Goal: Transaction & Acquisition: Purchase product/service

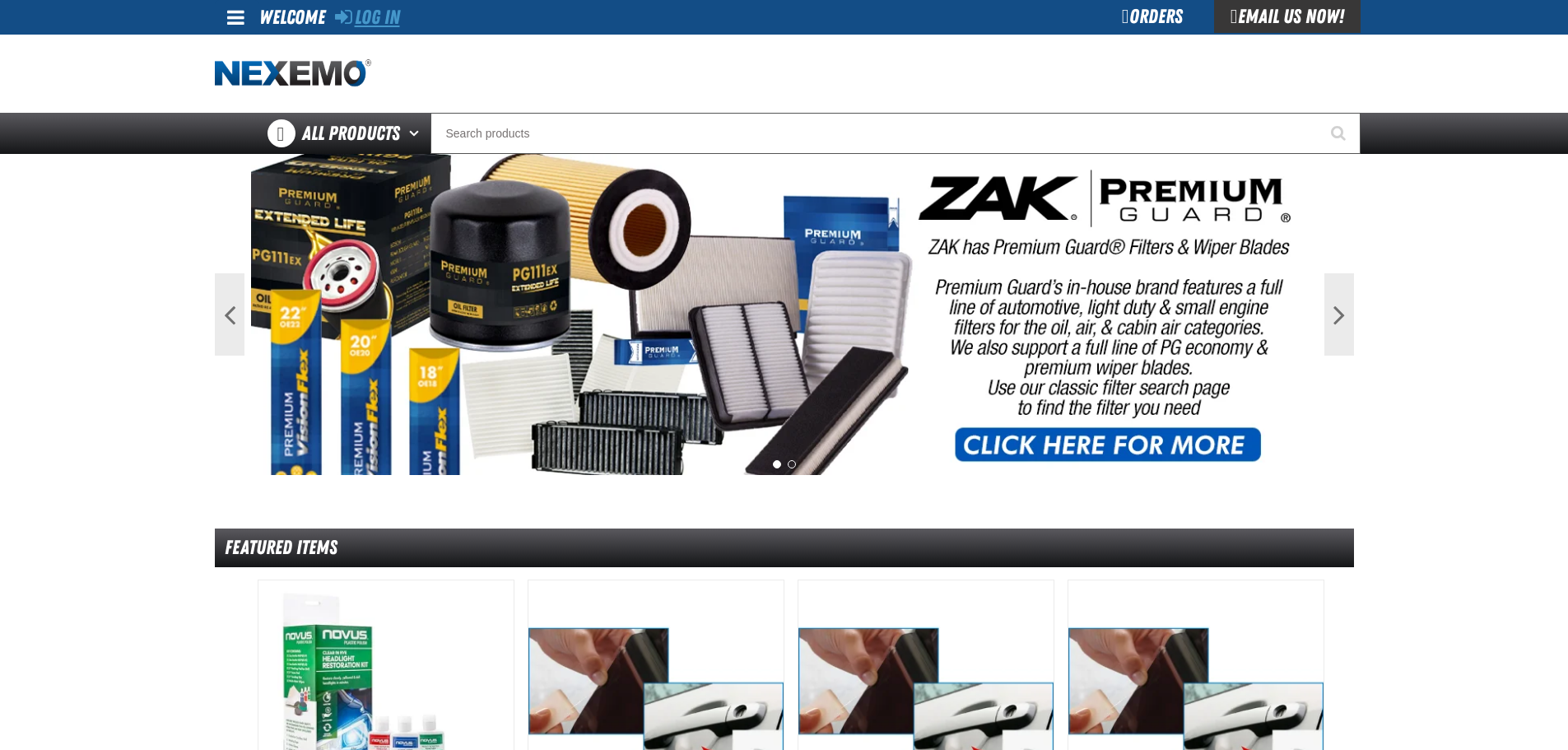
click at [379, 13] on link "Log In" at bounding box center [368, 17] width 65 height 23
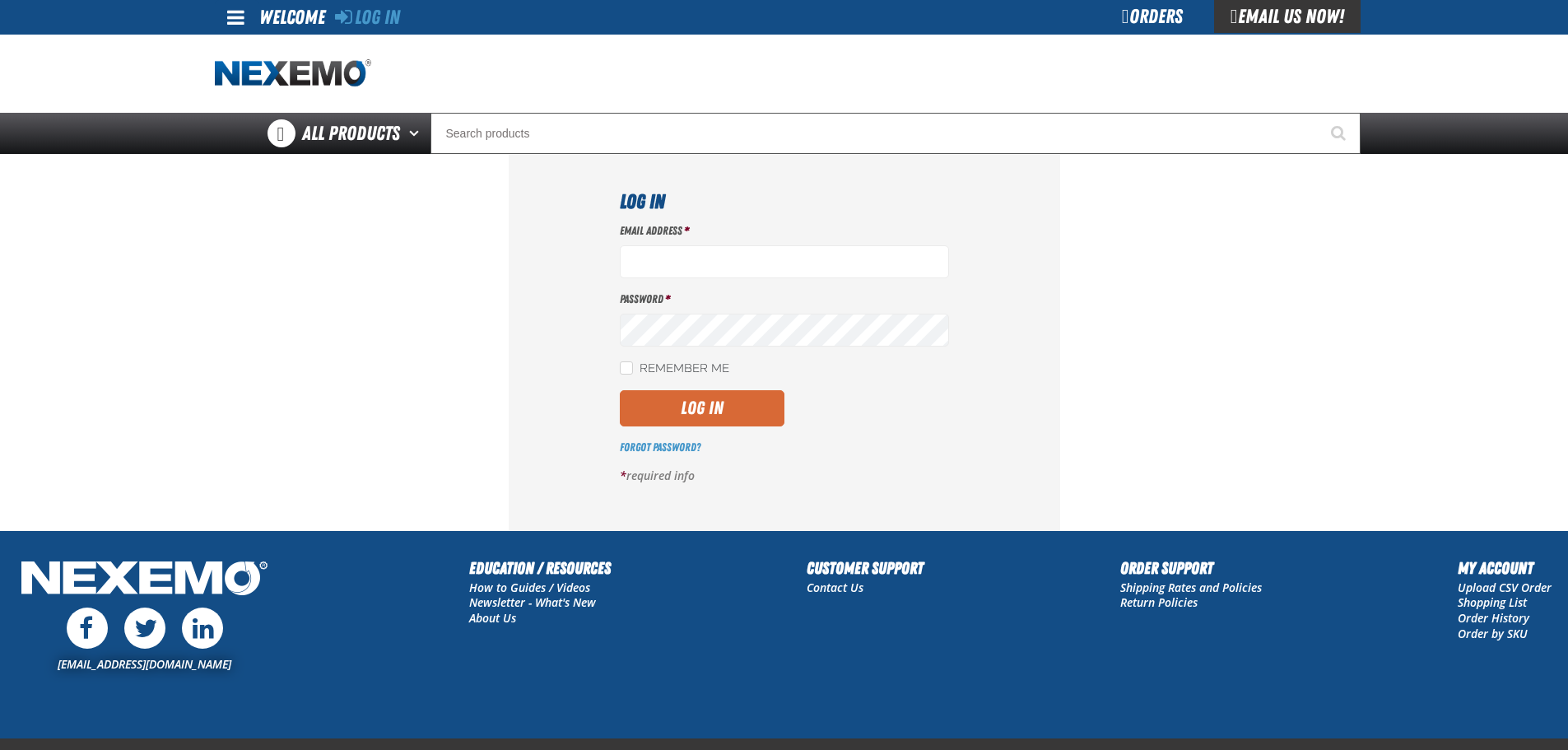
type input "bgambriel@vtaig.com"
click at [692, 409] on button "Log In" at bounding box center [702, 408] width 165 height 37
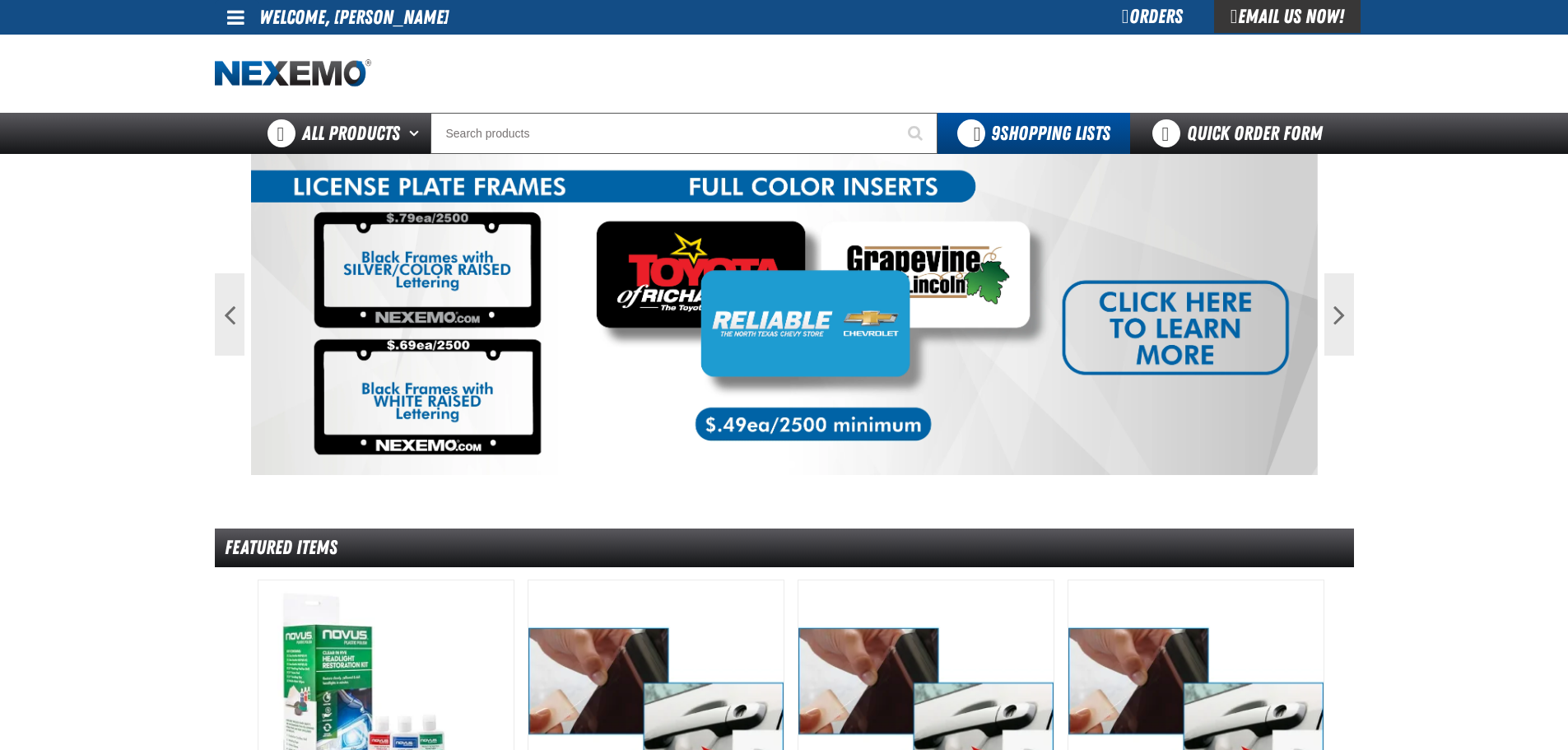
drag, startPoint x: 126, startPoint y: 209, endPoint x: 264, endPoint y: 218, distance: 138.3
click at [495, 139] on input "Search" at bounding box center [684, 133] width 508 height 41
paste input "XPXRB3536-100"
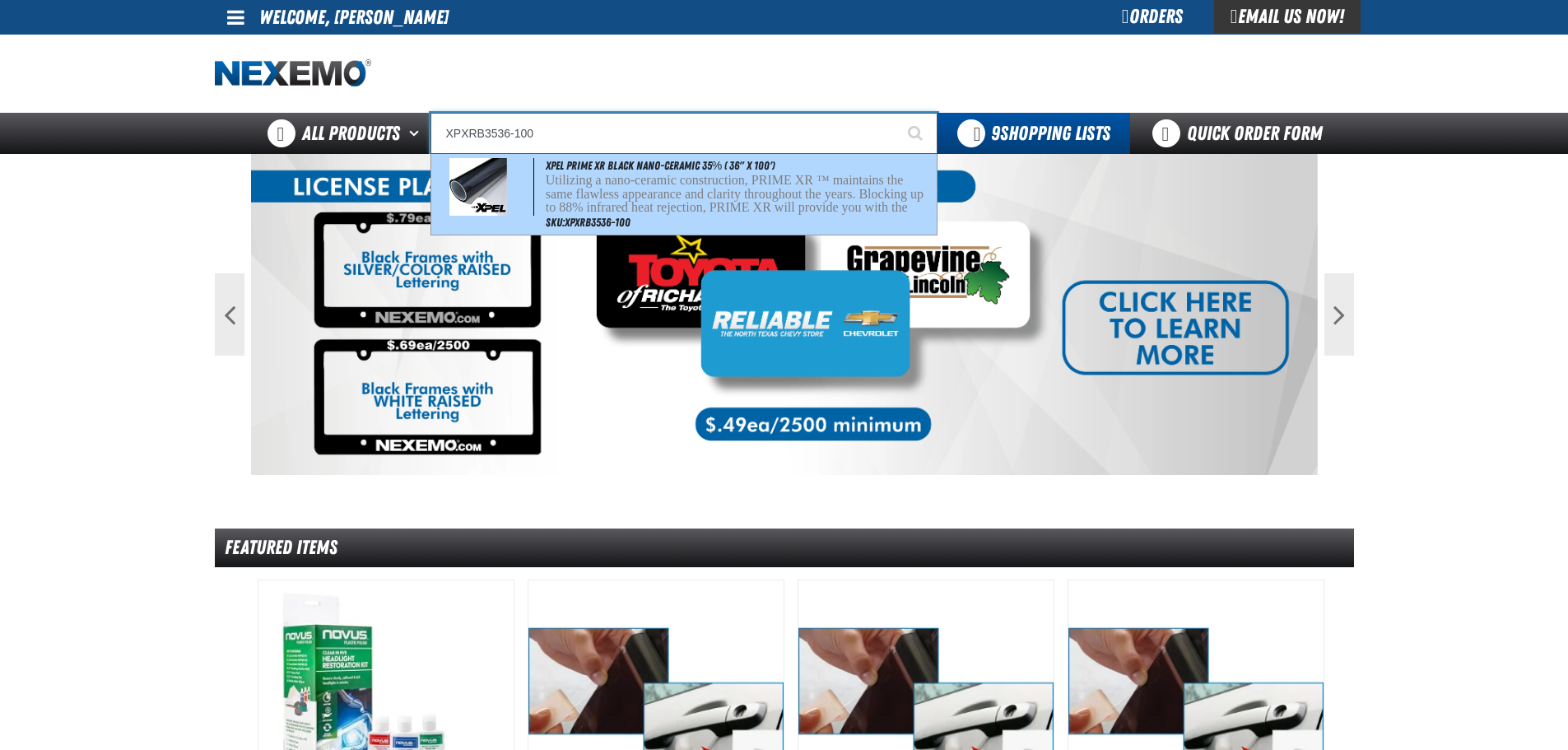
click at [747, 169] on span "XPEL PRIME XR Black Nano-Ceramic 35% ( 36" x 100')" at bounding box center [661, 166] width 229 height 13
type input "XPEL PRIME XR Black Nano-Ceramic 35% ( 36" x 100')"
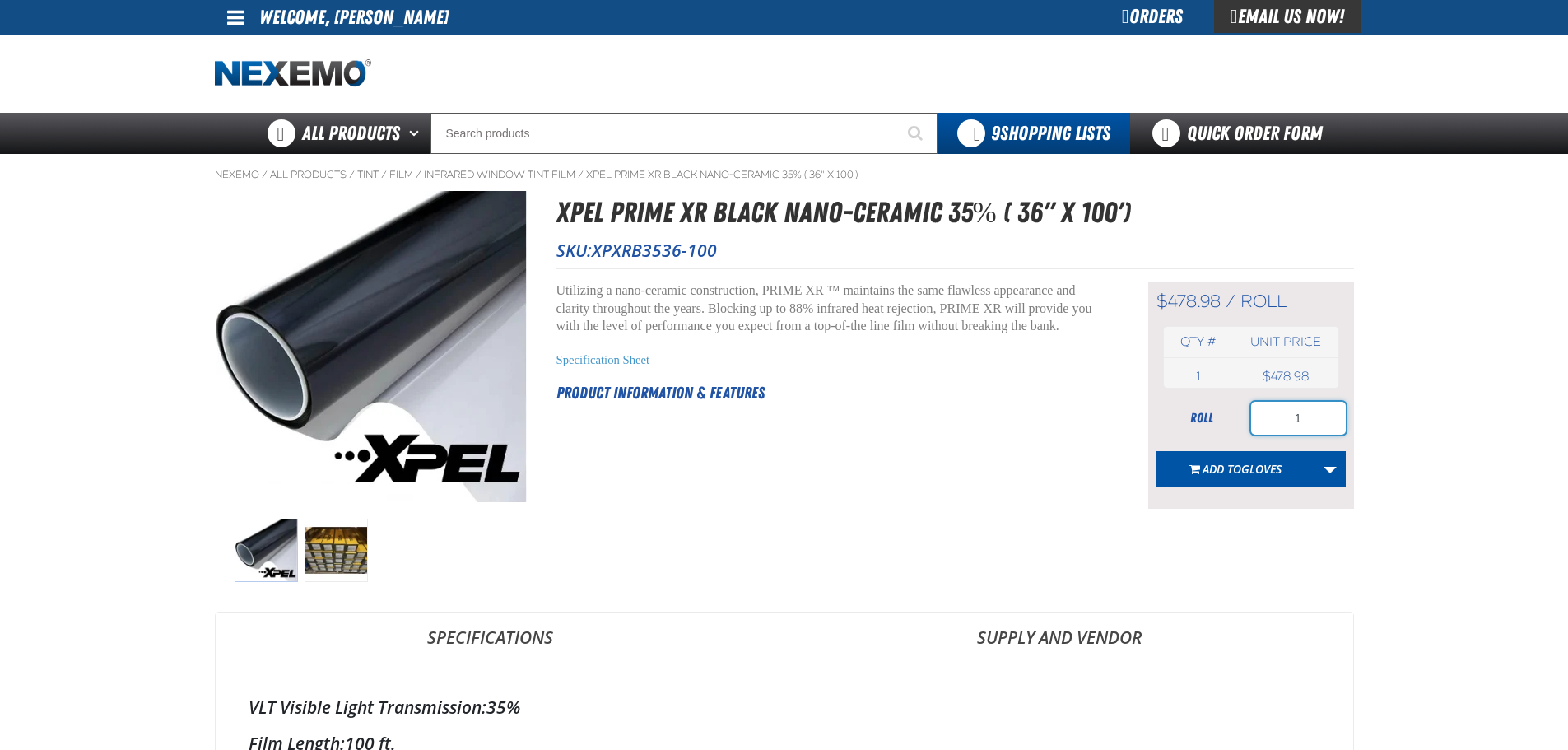
click at [1304, 422] on input "1" at bounding box center [1298, 418] width 94 height 33
type input "3"
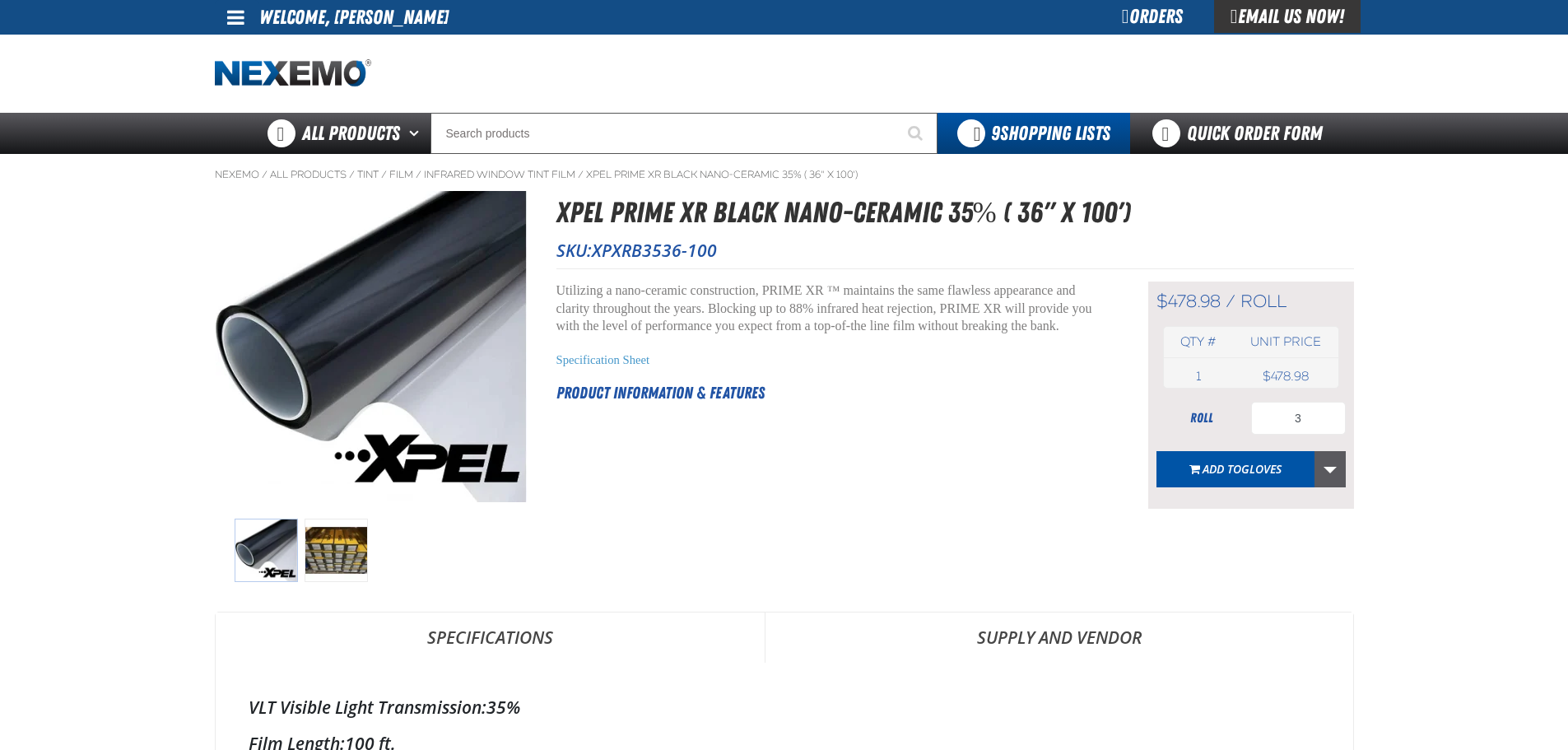
click at [1325, 460] on link "More Actions" at bounding box center [1330, 469] width 31 height 37
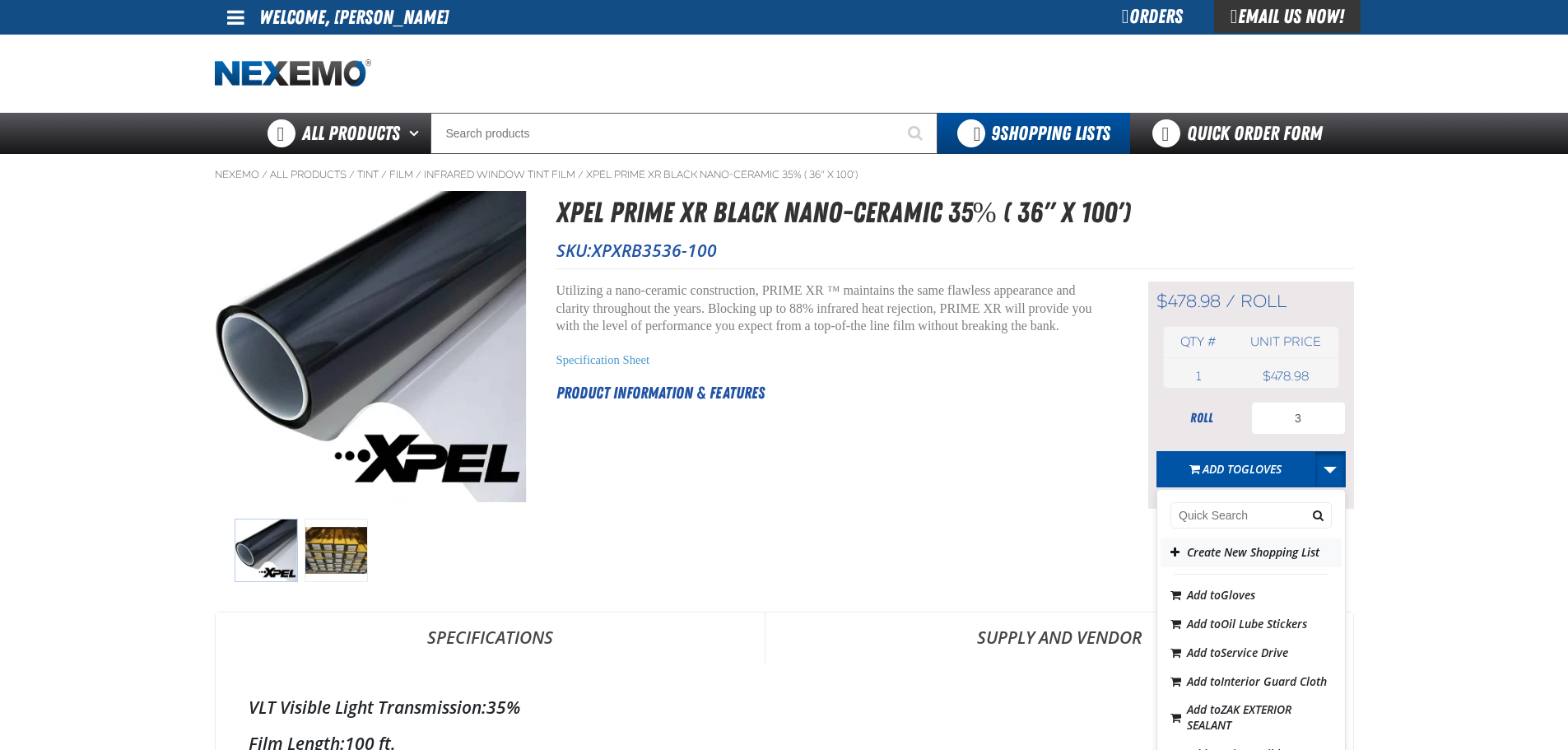
click at [1245, 549] on button "Create New Shopping List" at bounding box center [1251, 553] width 181 height 29
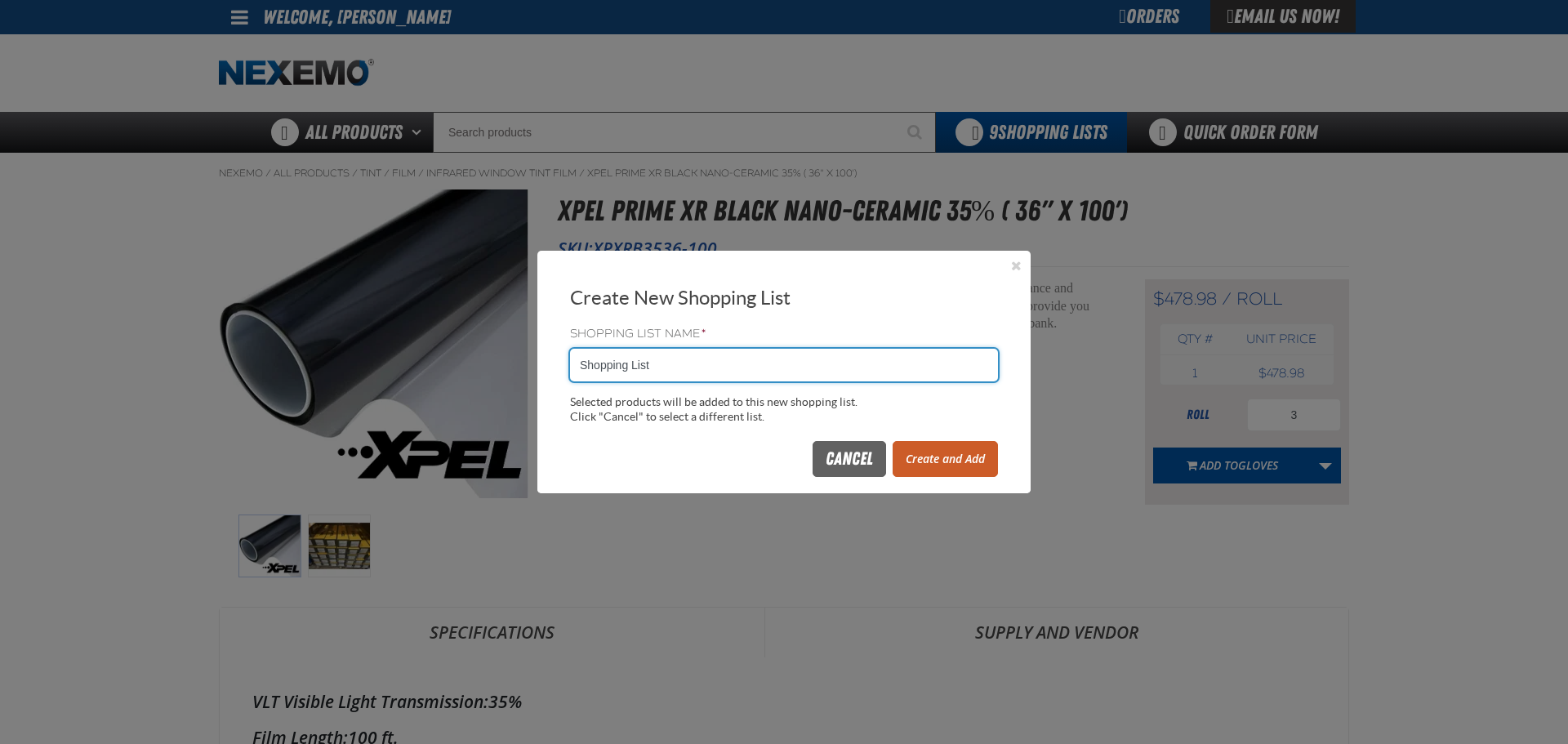
click at [654, 351] on input "Shopping List" at bounding box center [784, 365] width 428 height 32
type input "1006TINT"
click at [1013, 264] on button "Close" at bounding box center [1016, 266] width 20 height 20
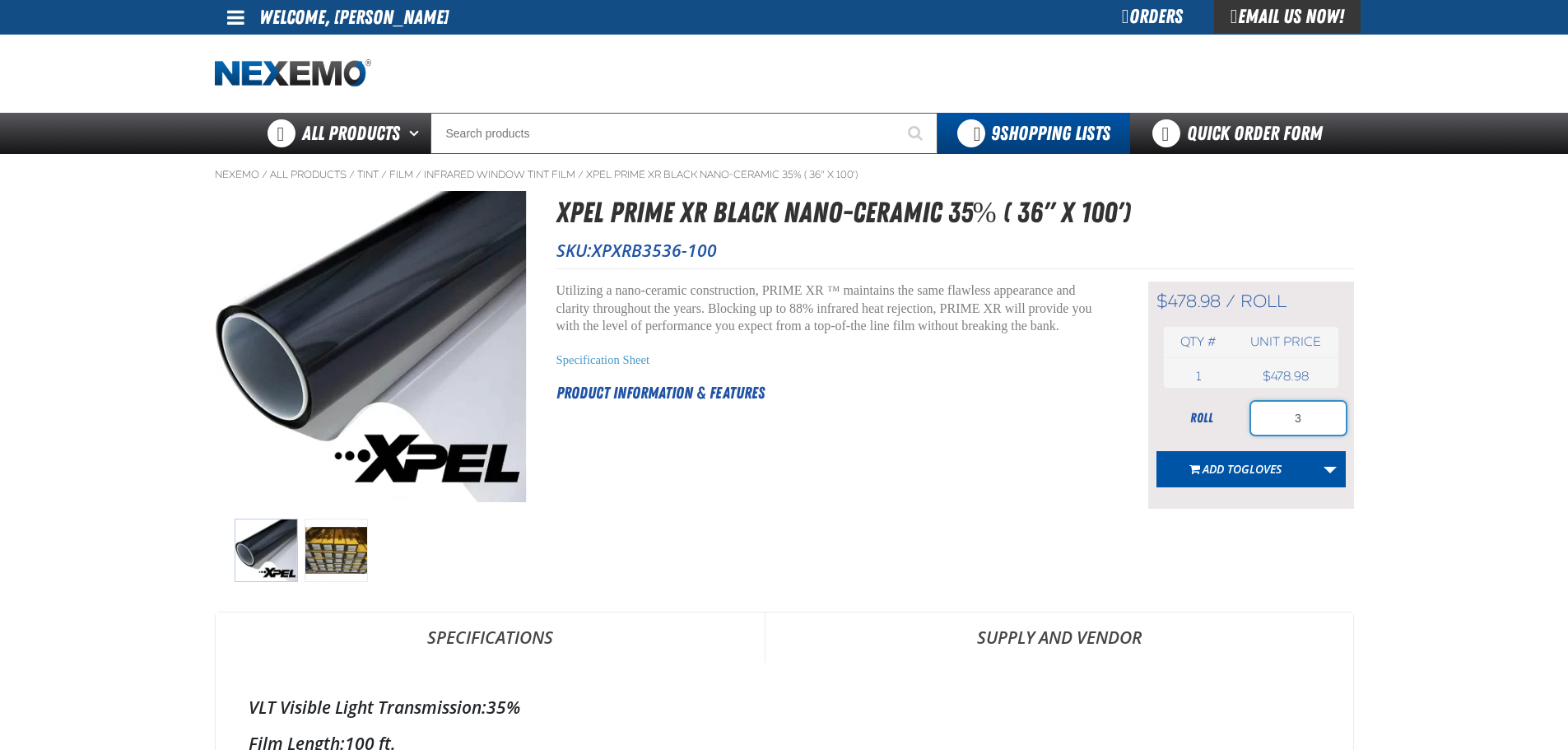
click at [1307, 417] on input "3" at bounding box center [1298, 418] width 94 height 33
type input "4"
click at [1325, 467] on link "More Actions" at bounding box center [1330, 469] width 31 height 37
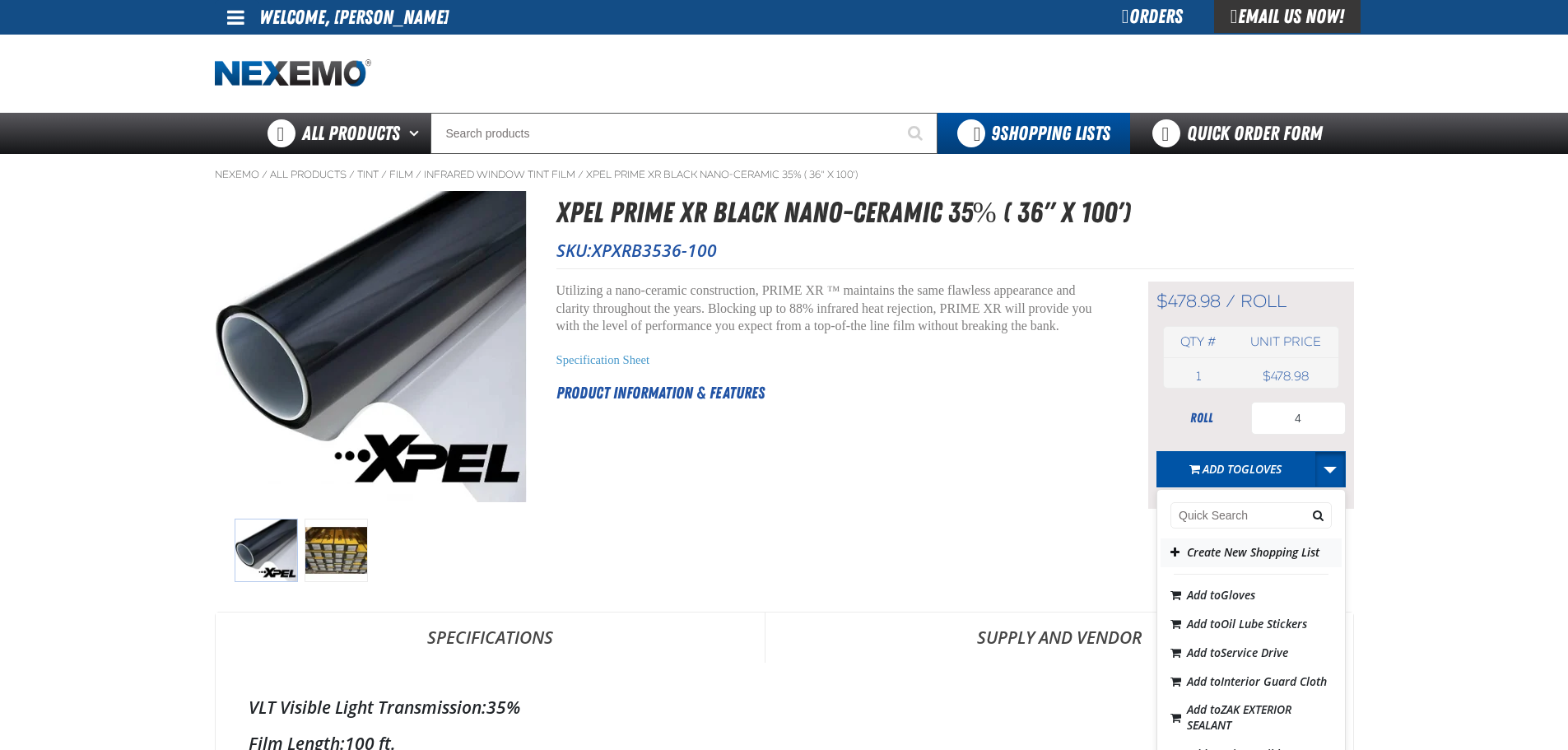
click at [1210, 551] on button "Create New Shopping List" at bounding box center [1251, 553] width 181 height 29
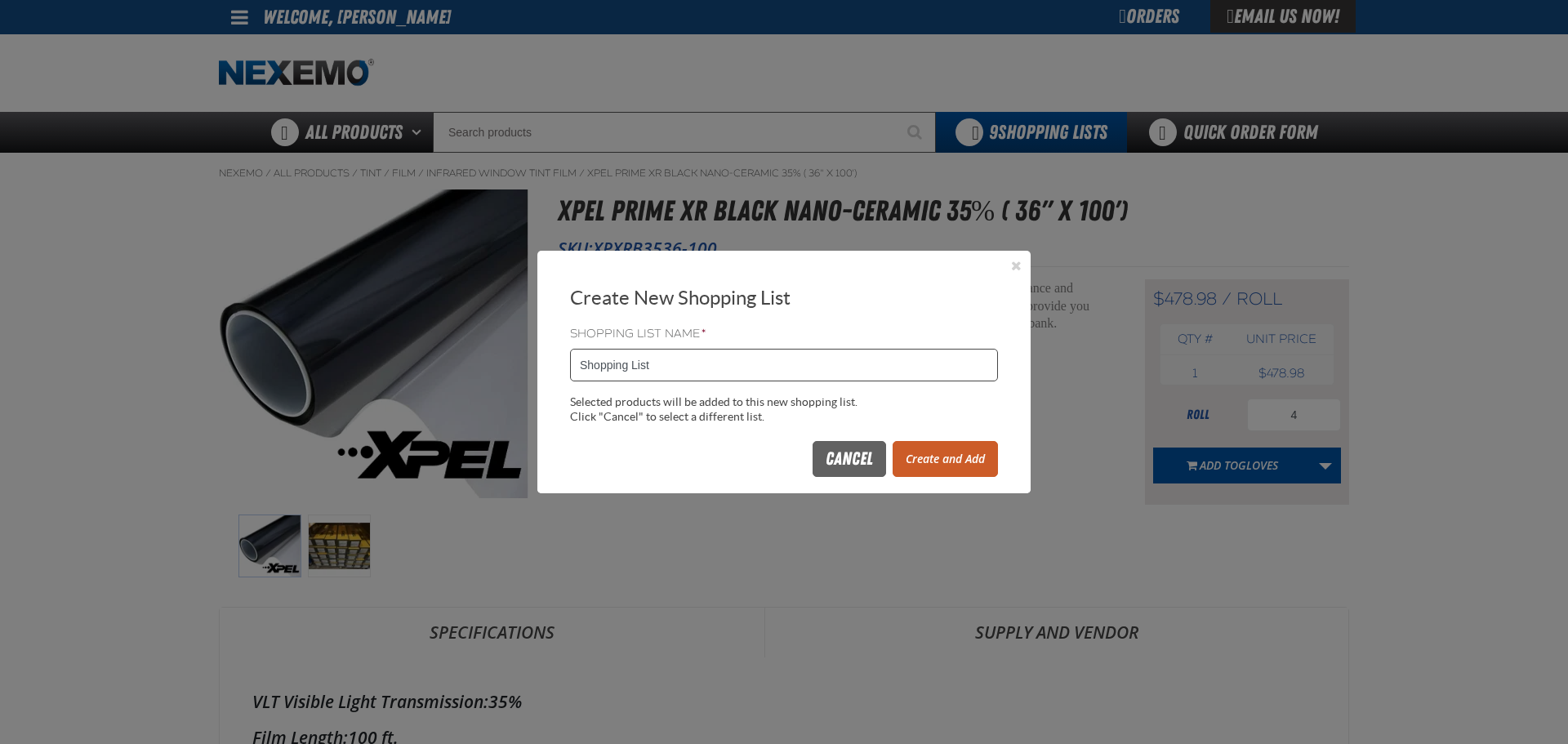
click at [677, 364] on input "Shopping List" at bounding box center [784, 365] width 428 height 32
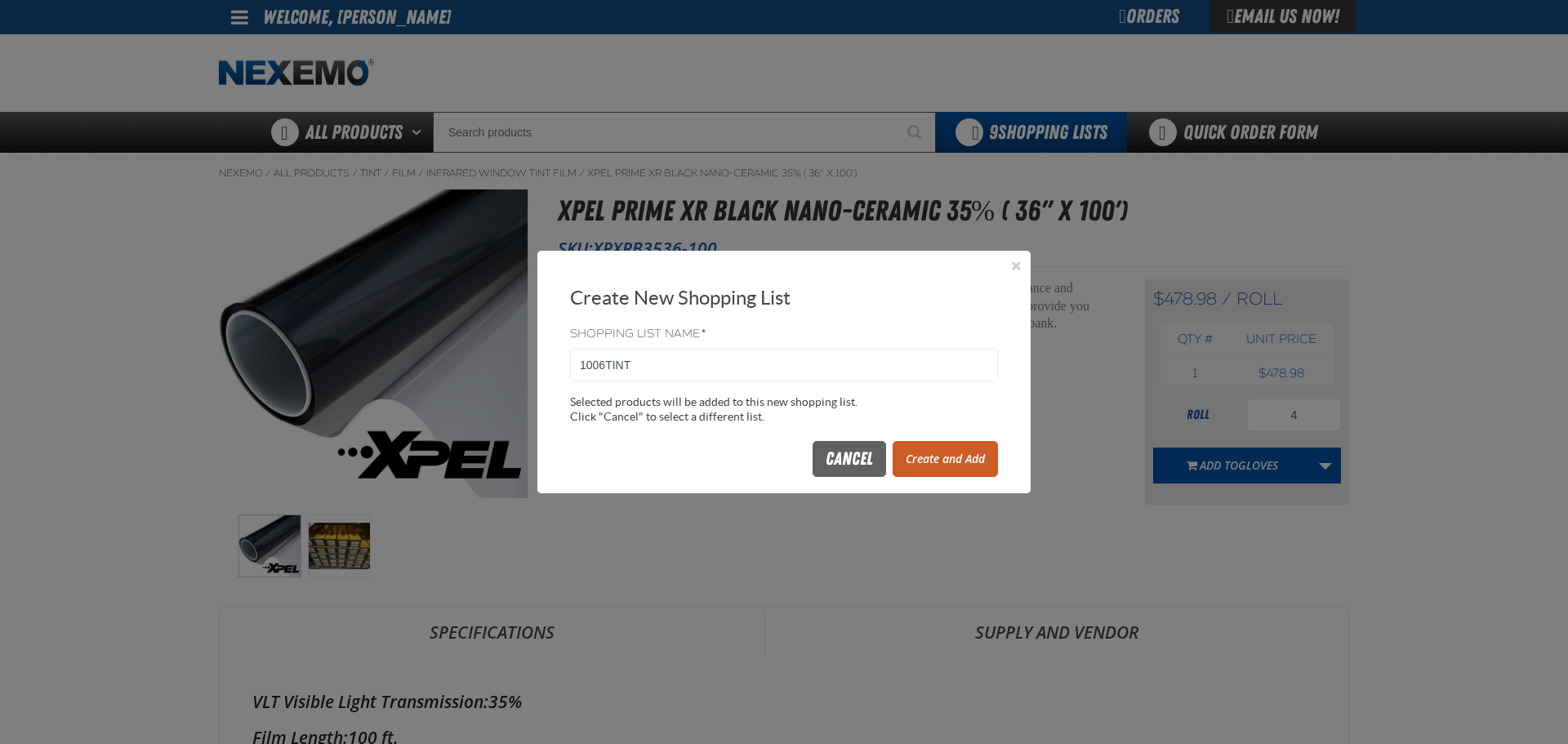
type input "1006TINT"
click at [941, 460] on button "Create and Add" at bounding box center [945, 459] width 105 height 36
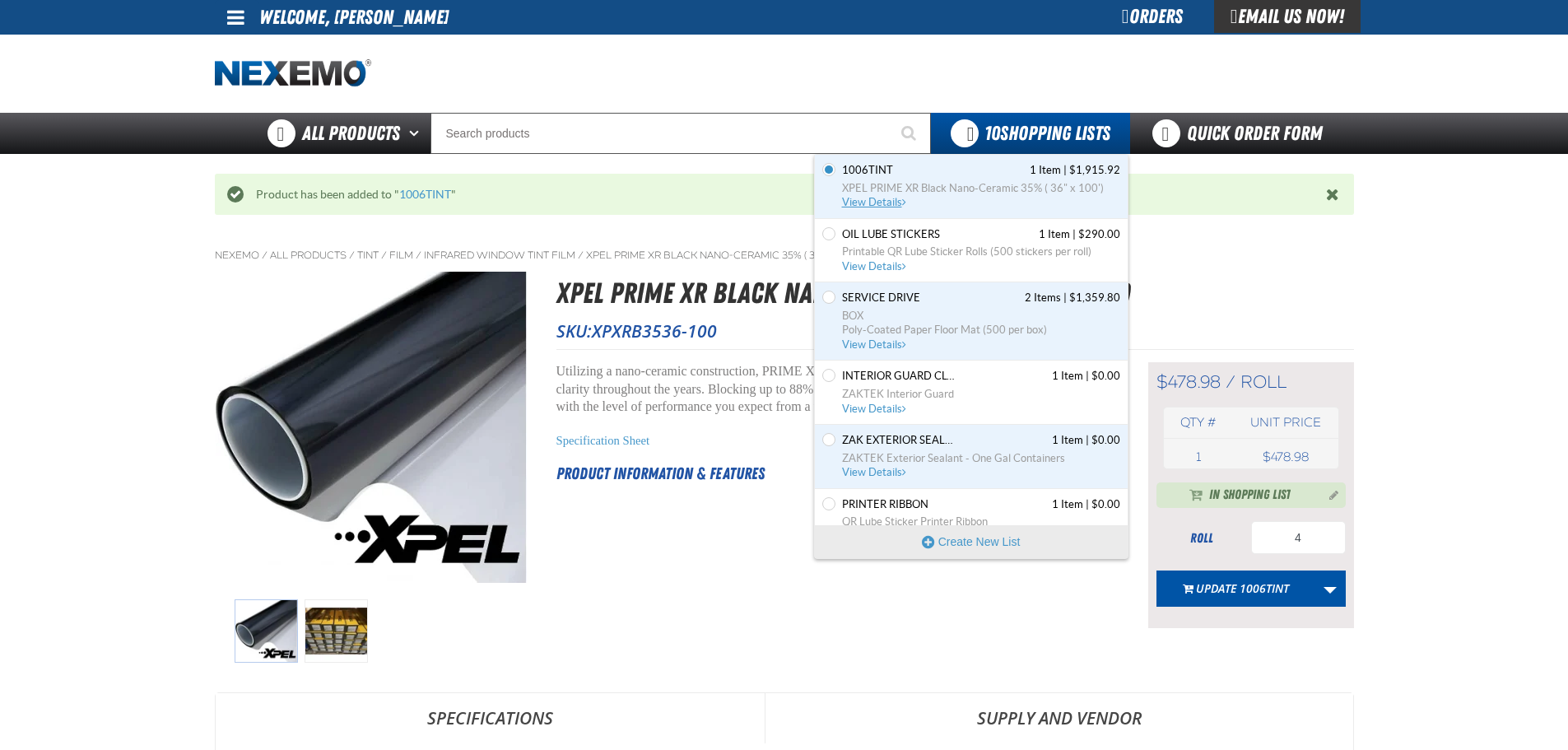
click at [891, 205] on span "View Details" at bounding box center [875, 201] width 66 height 13
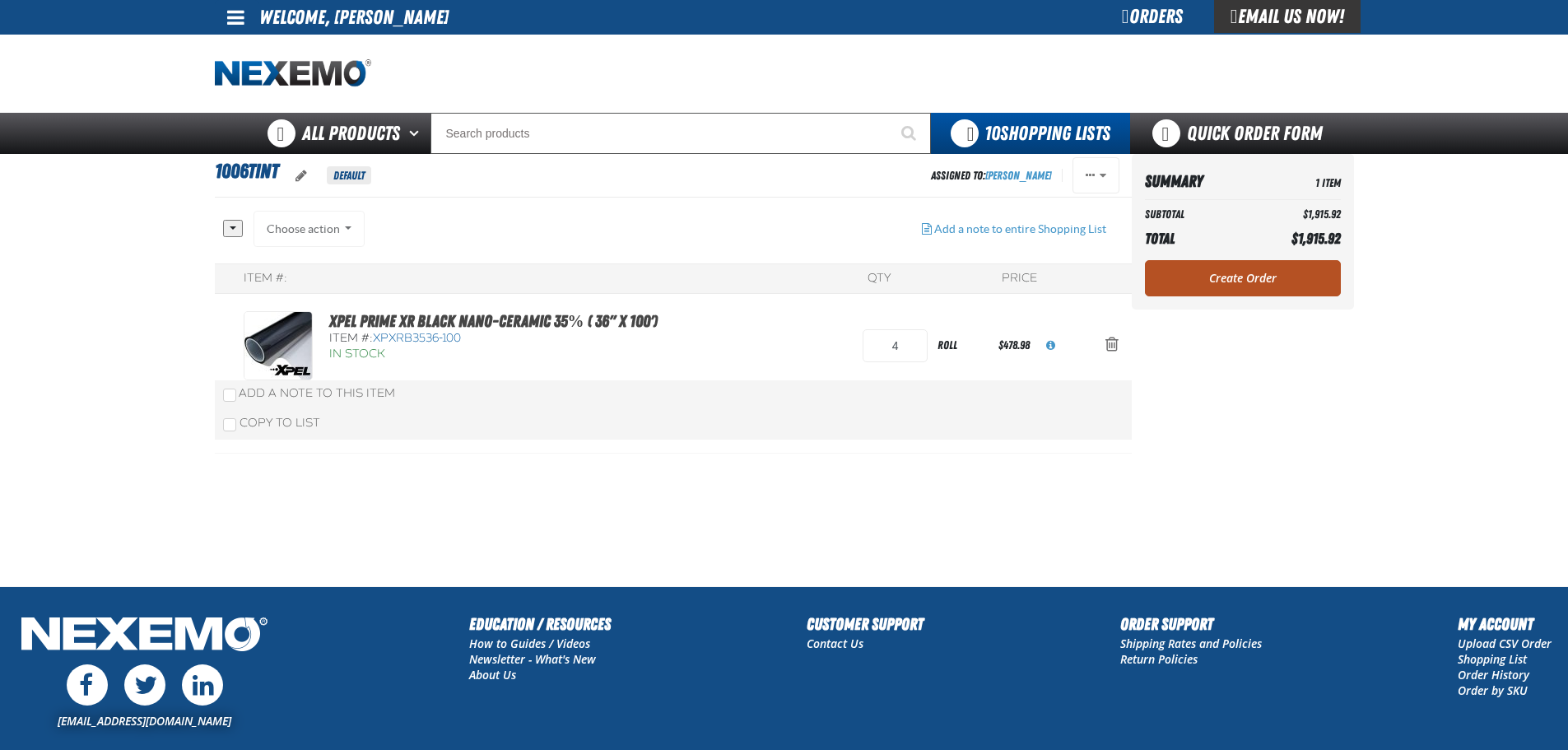
click at [1260, 282] on link "Create Order" at bounding box center [1242, 278] width 196 height 37
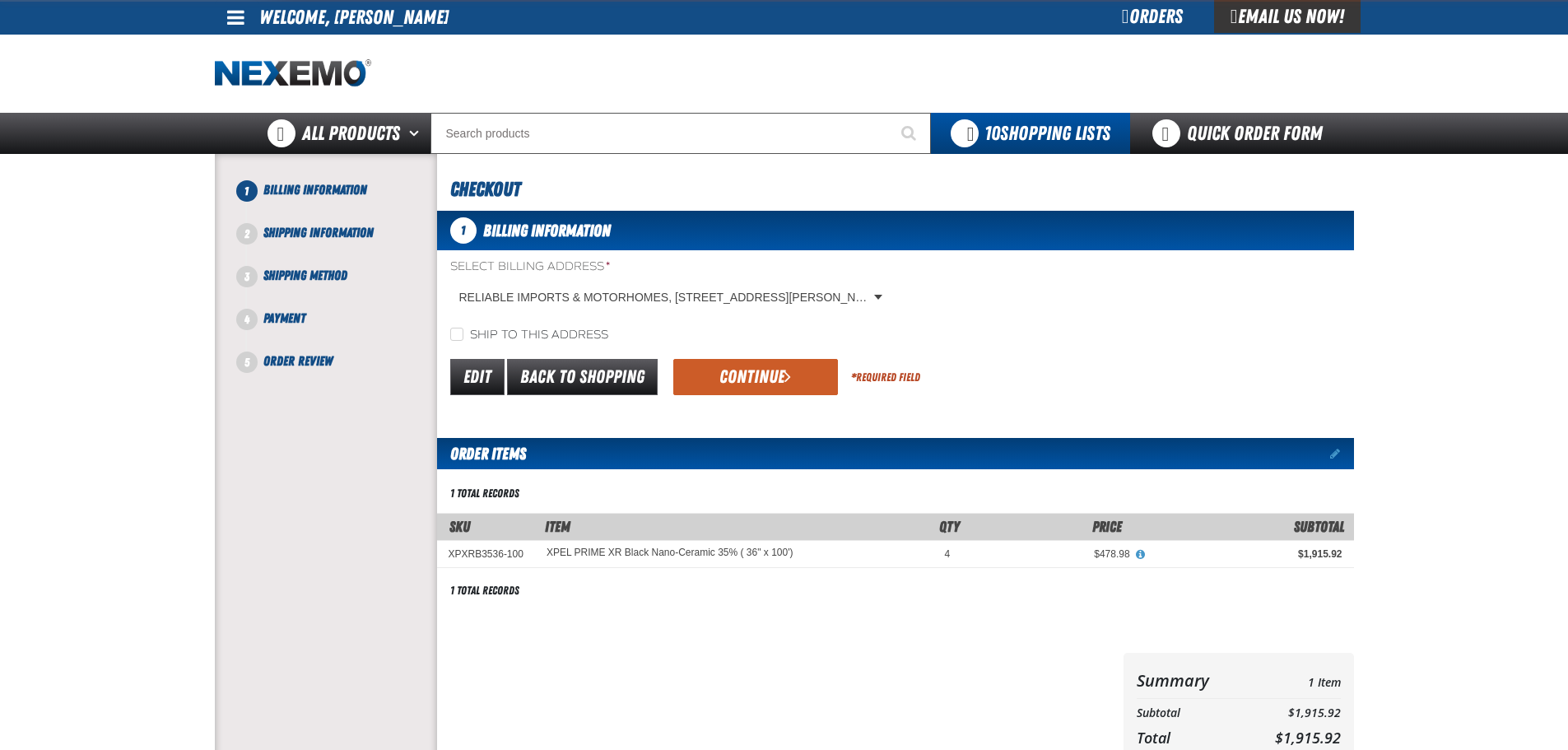
click at [466, 331] on label "Ship to this address" at bounding box center [530, 335] width 158 height 15
click at [463, 331] on input "Ship to this address" at bounding box center [457, 334] width 13 height 13
checkbox input "true"
click at [777, 371] on button "Continue" at bounding box center [755, 377] width 165 height 37
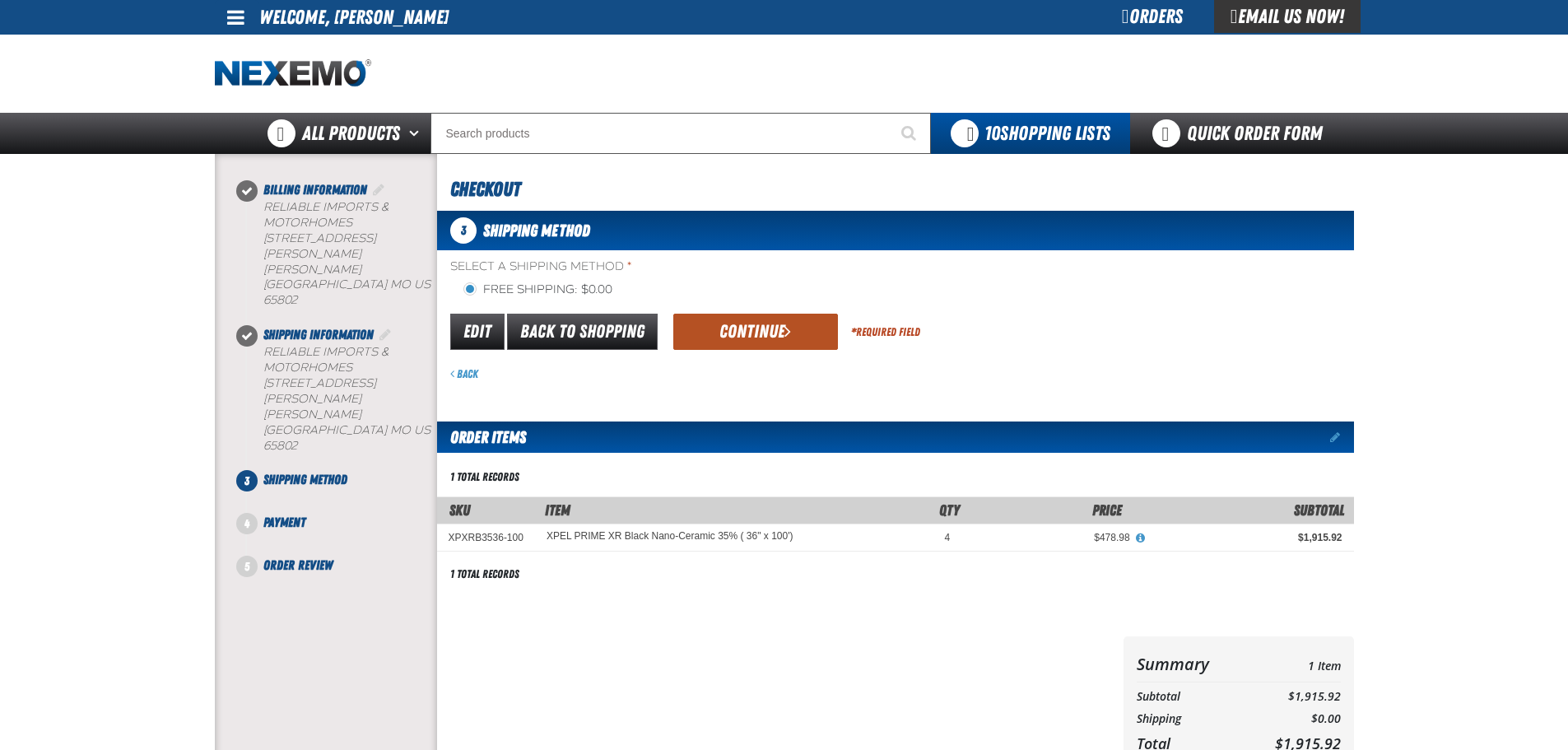
click at [765, 334] on button "Continue" at bounding box center [755, 332] width 165 height 37
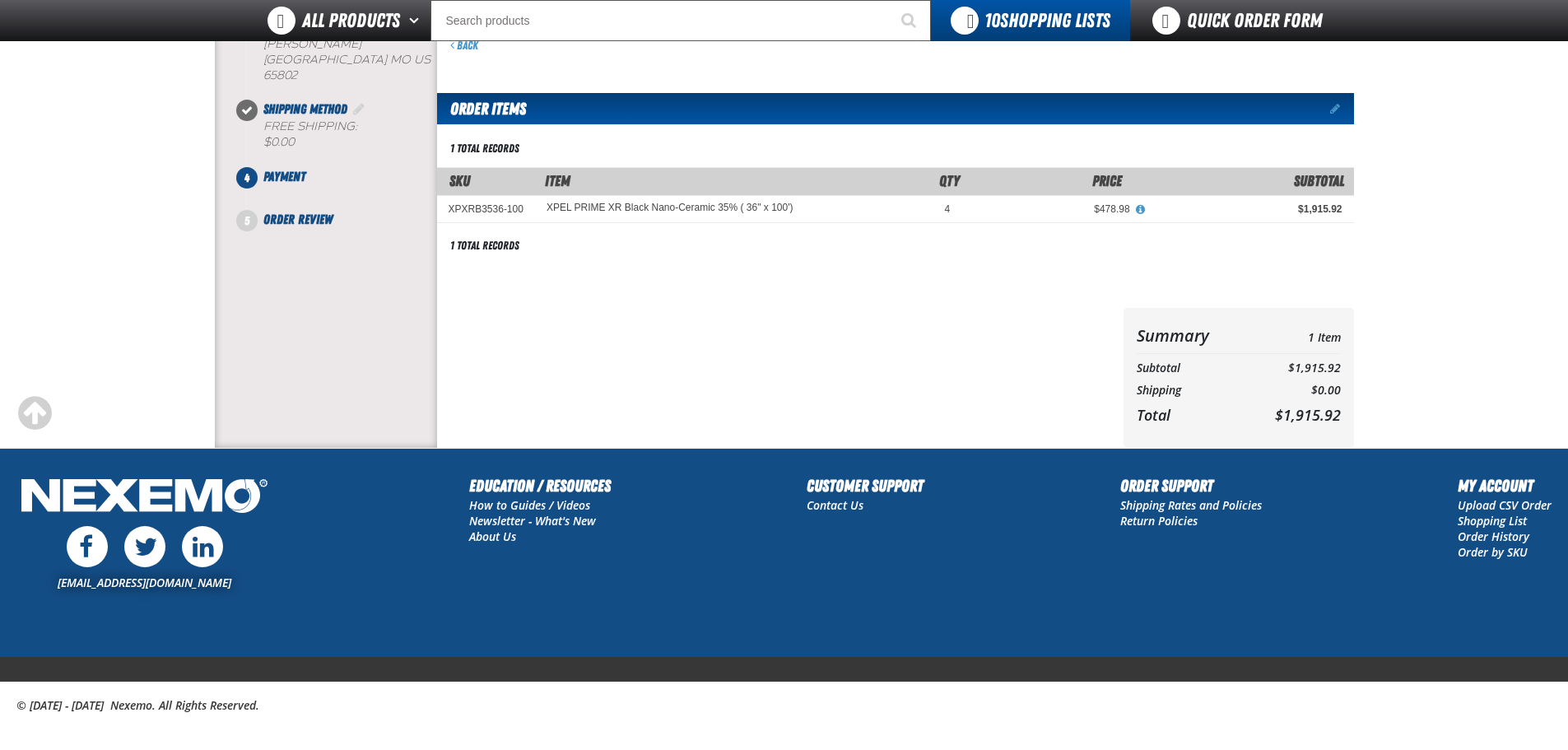
scroll to position [82, 0]
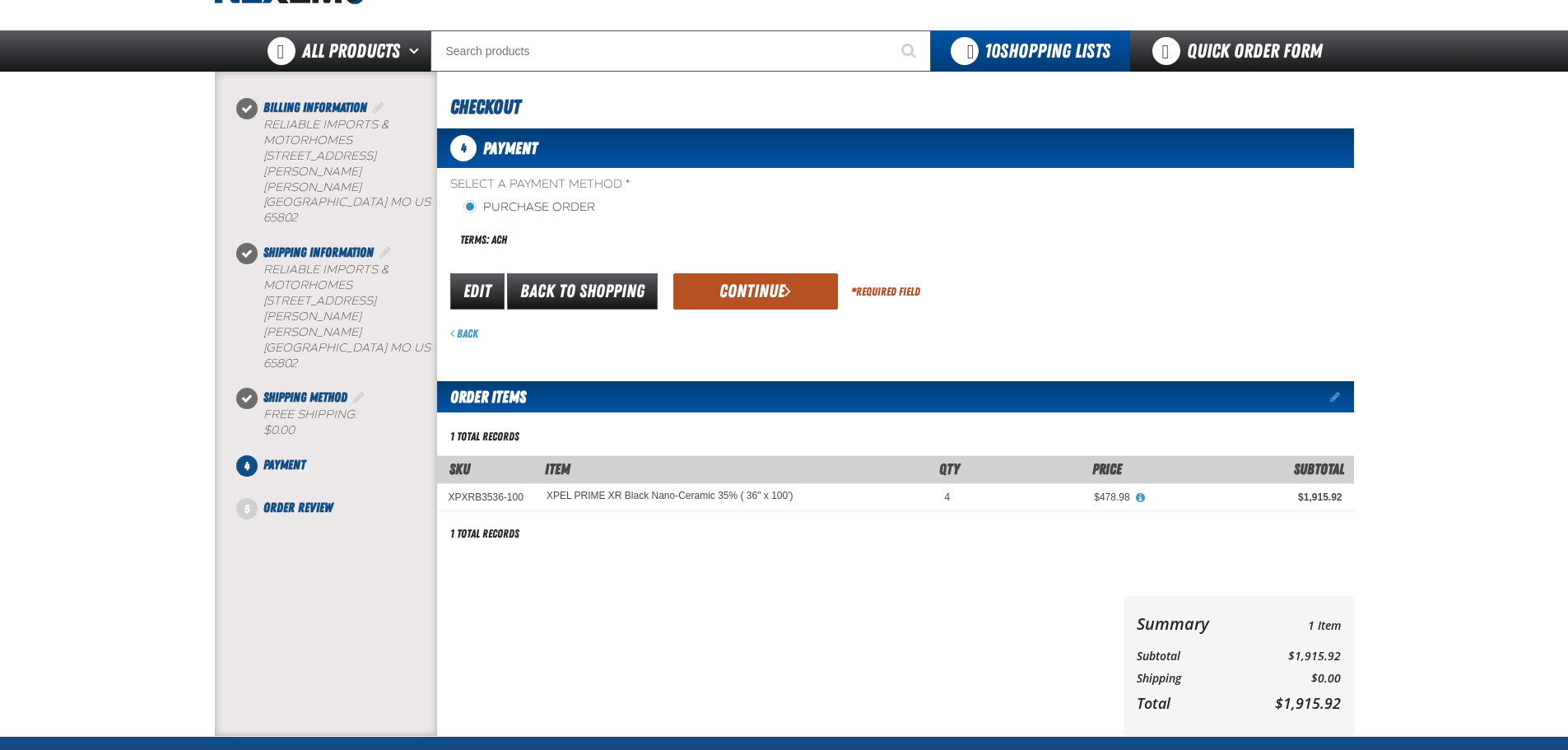
click at [764, 299] on button "Continue" at bounding box center [755, 292] width 165 height 37
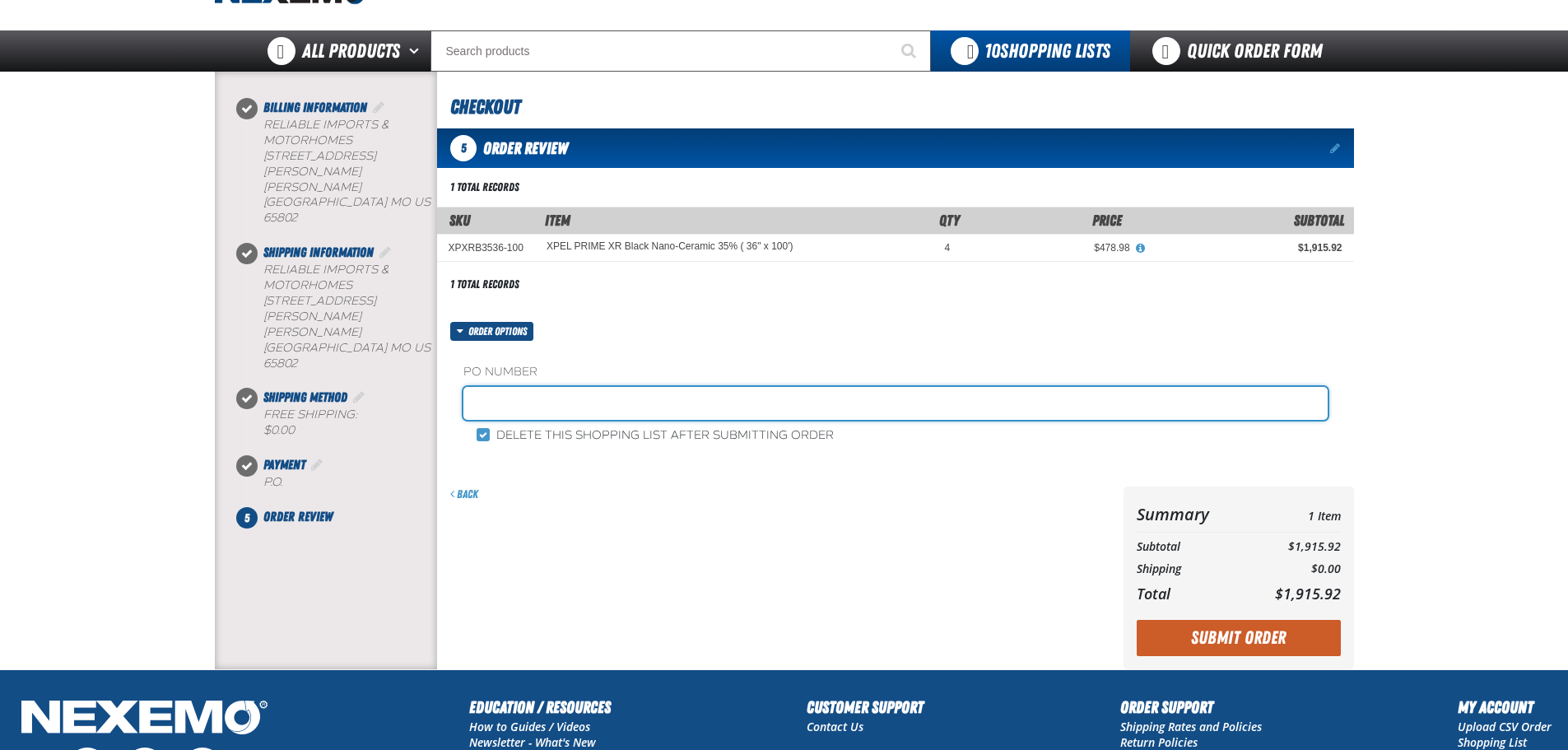
click at [610, 387] on input "text" at bounding box center [896, 403] width 865 height 33
type input "1006TINT"
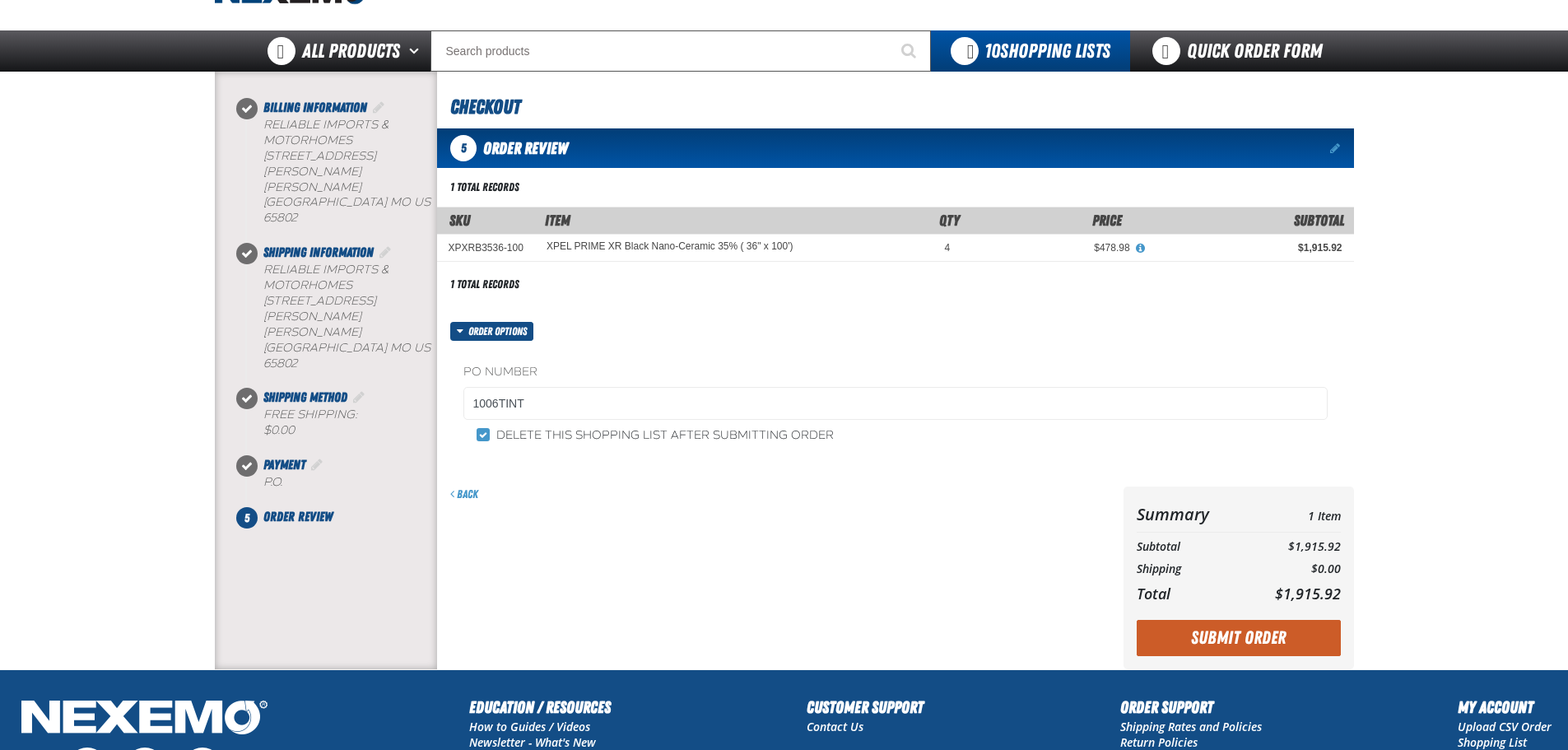
click at [476, 241] on td "XPXRB3536-100" at bounding box center [486, 248] width 98 height 27
click at [477, 242] on td "XPXRB3536-100" at bounding box center [486, 248] width 98 height 27
click at [478, 242] on td "XPXRB3536-100" at bounding box center [486, 248] width 98 height 27
copy tr "XPXRB3536-100"
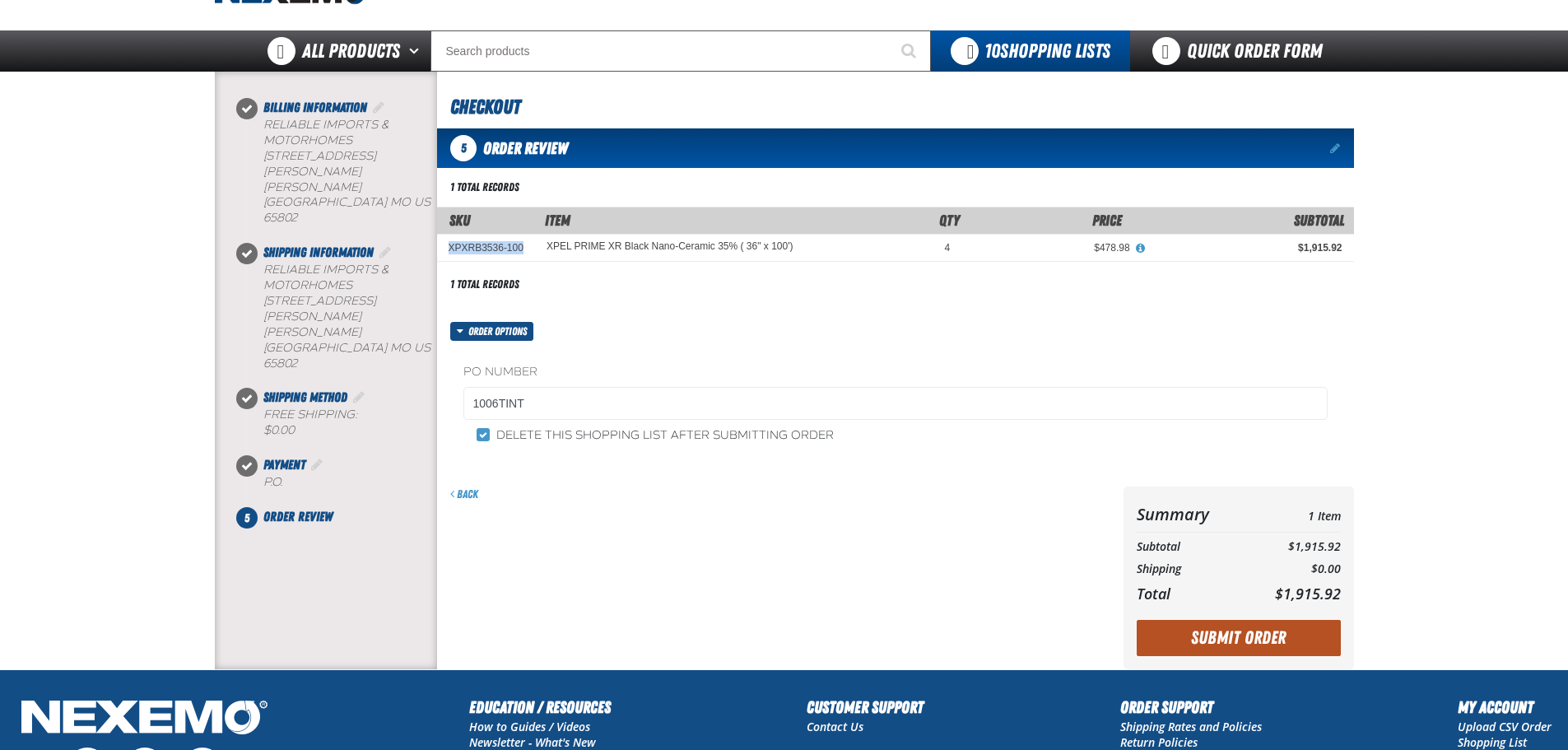
click at [1234, 640] on button "Submit Order" at bounding box center [1239, 638] width 204 height 37
